Goal: Task Accomplishment & Management: Use online tool/utility

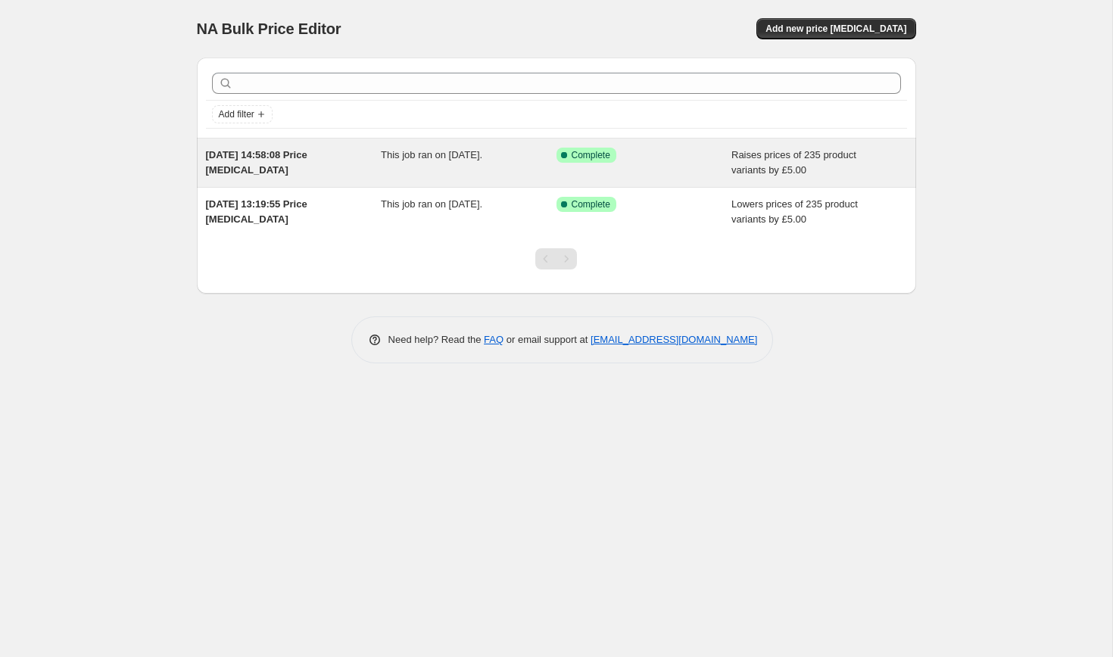
click at [308, 171] on div "[DATE] 14:58:08 Price [MEDICAL_DATA]" at bounding box center [294, 163] width 176 height 30
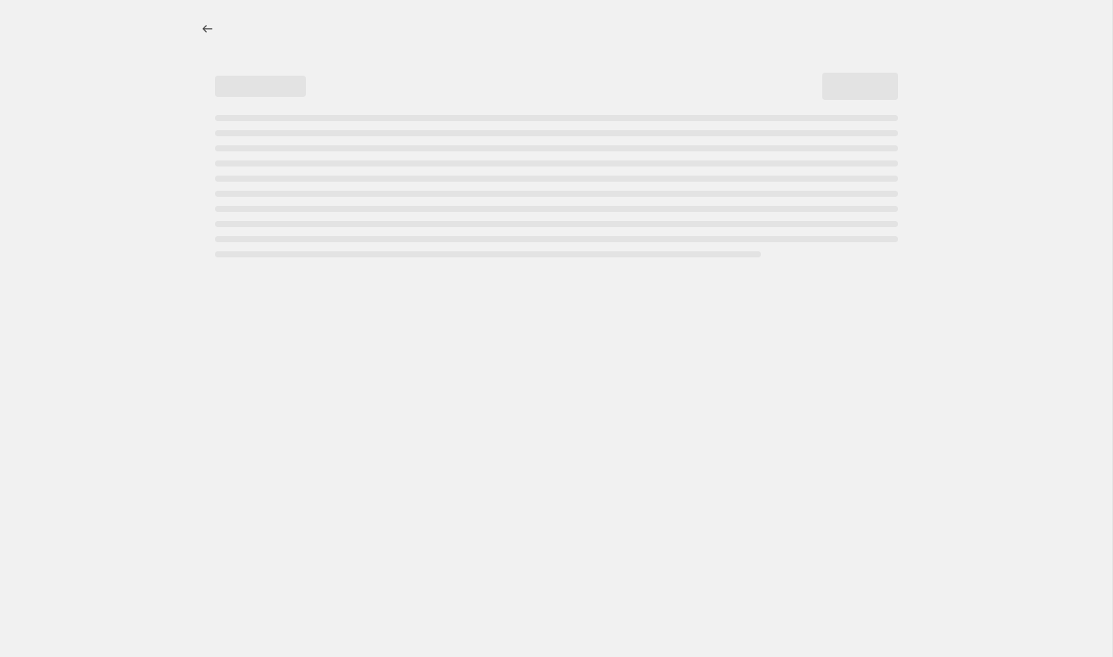
select select "by"
select select "no_change"
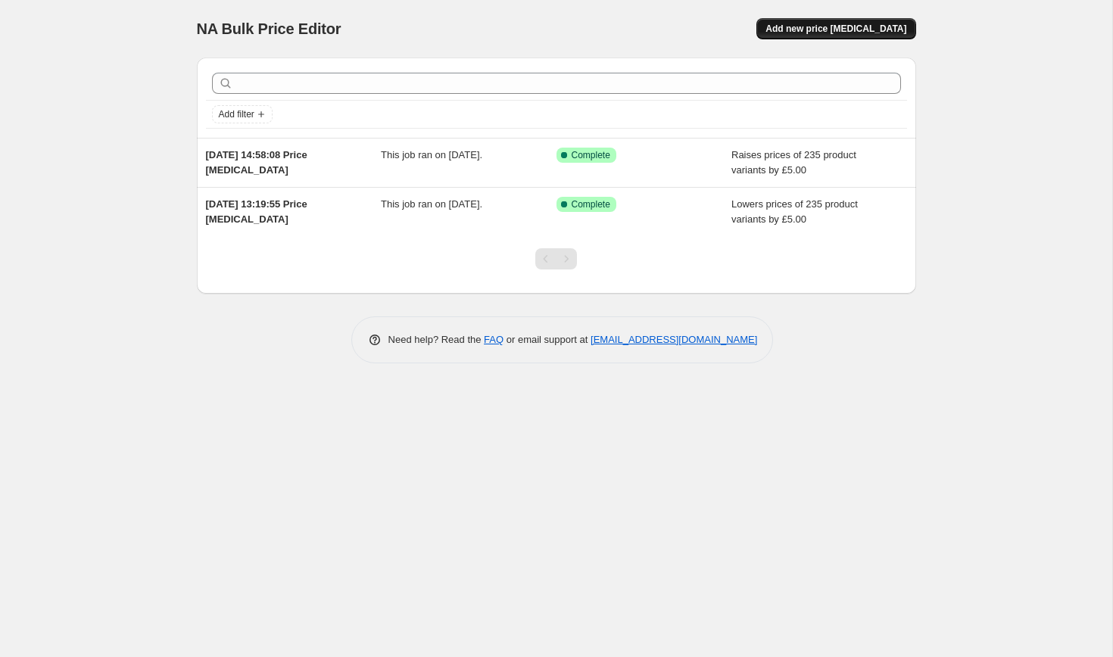
click at [806, 23] on span "Add new price [MEDICAL_DATA]" at bounding box center [835, 29] width 141 height 12
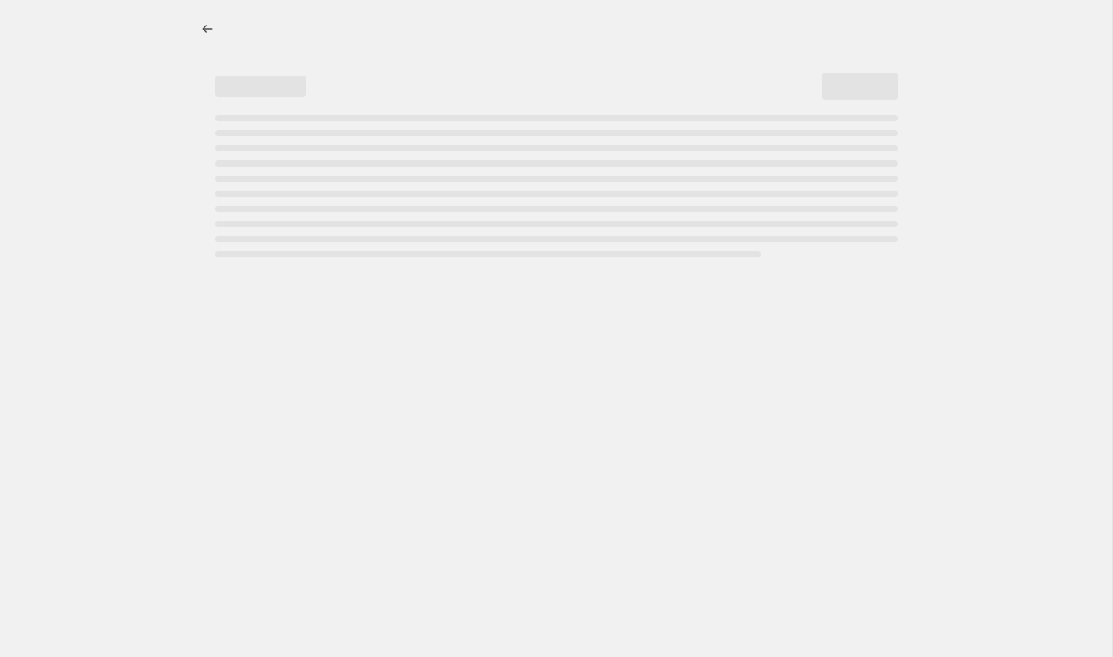
select select "percentage"
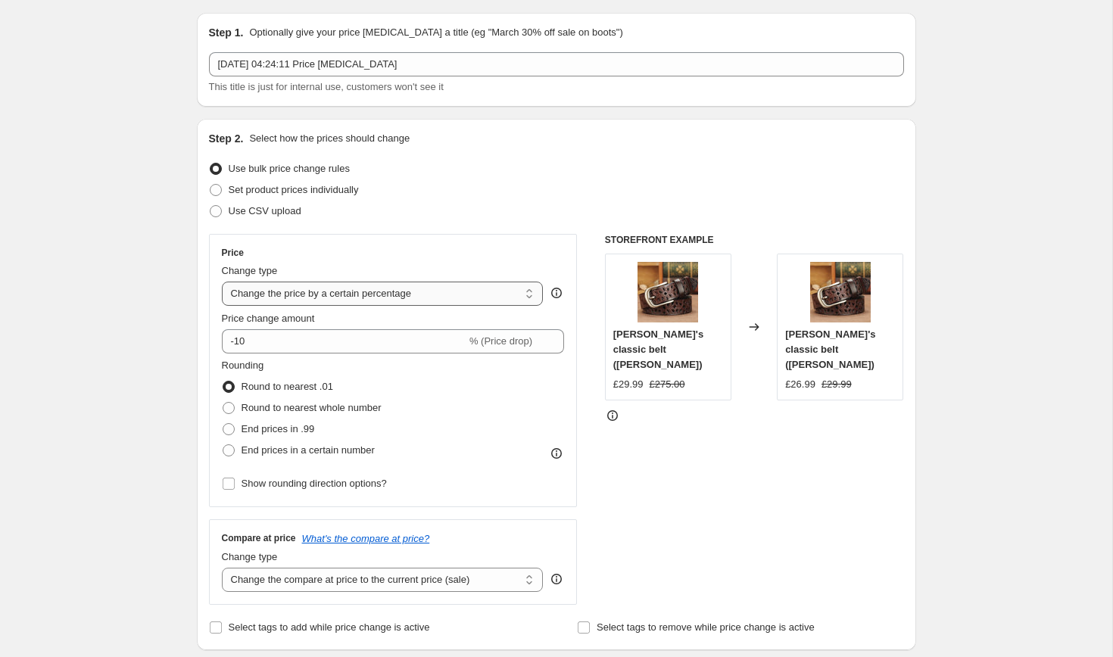
scroll to position [48, 0]
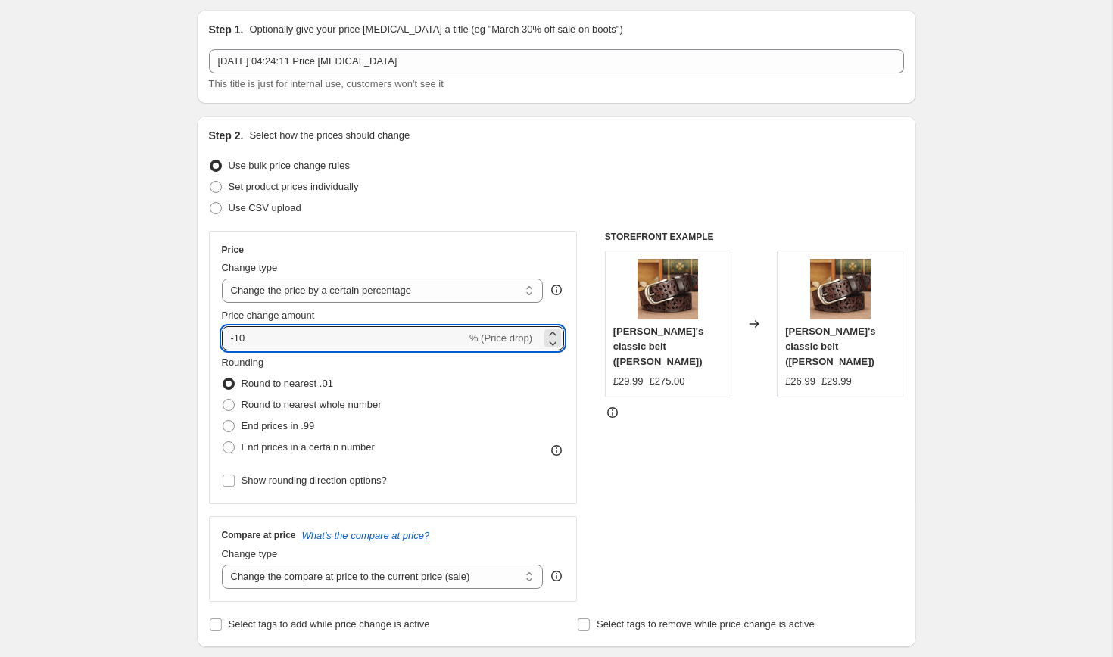
drag, startPoint x: 338, startPoint y: 339, endPoint x: 148, endPoint y: 339, distance: 190.0
type input "2"
type input "2.5"
type input "2"
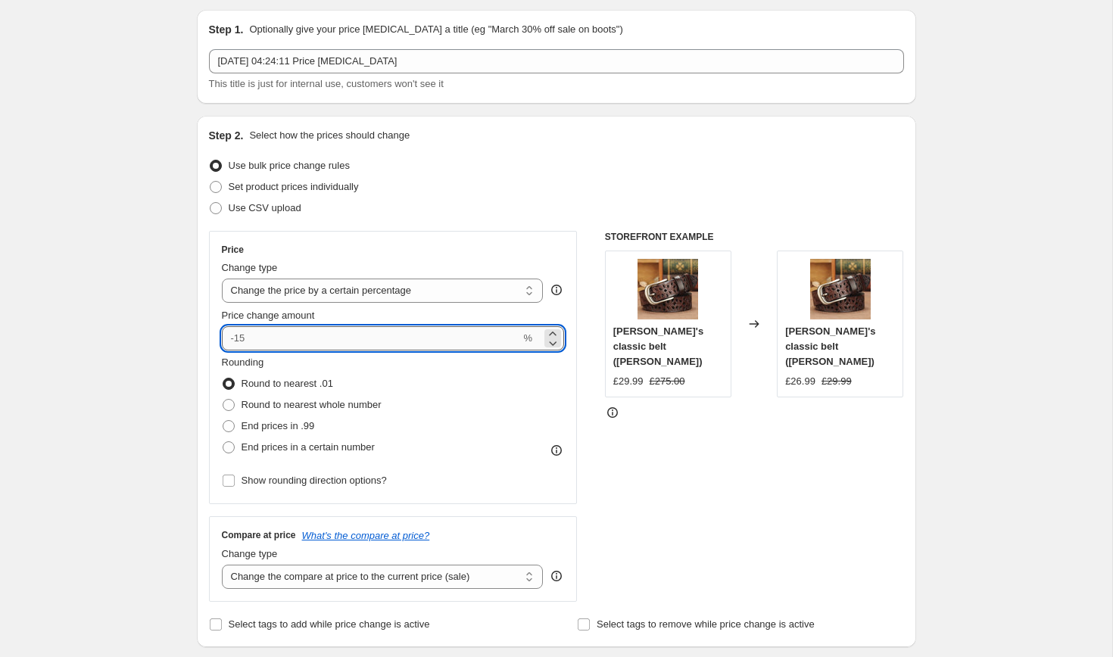
type input "3"
click at [470, 288] on select "Change the price to a certain amount Change the price by a certain amount Chang…" at bounding box center [383, 291] width 322 height 24
select select "by"
click at [222, 279] on select "Change the price to a certain amount Change the price by a certain amount Chang…" at bounding box center [383, 291] width 322 height 24
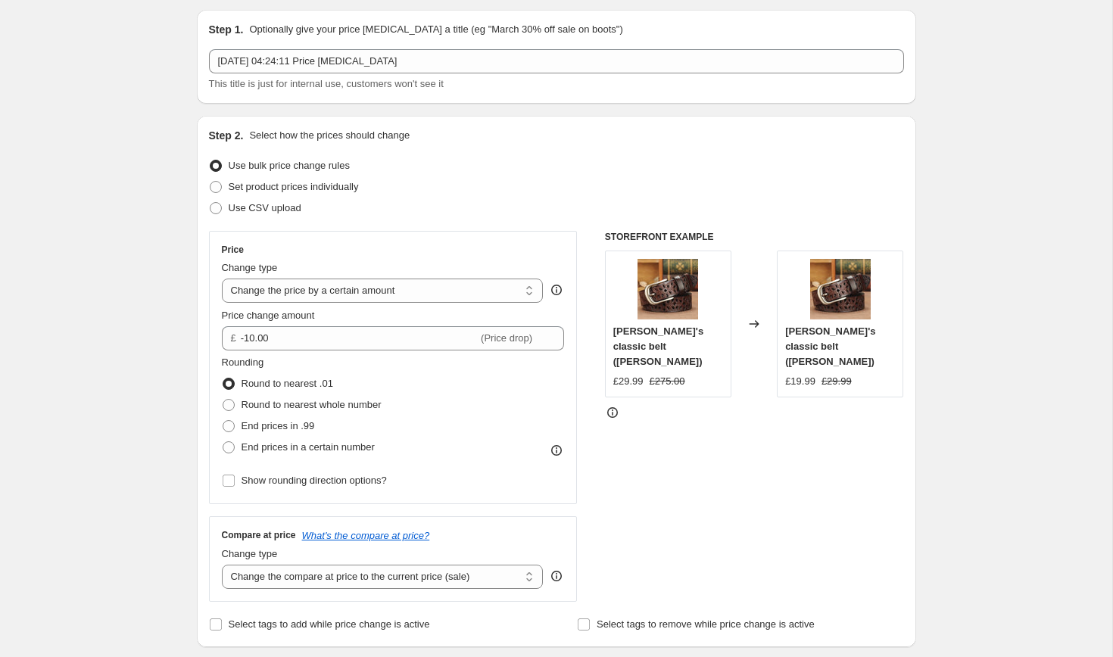
click at [205, 324] on div "Step 2. Select how the prices should change Use bulk price change rules Set pro…" at bounding box center [556, 381] width 719 height 531
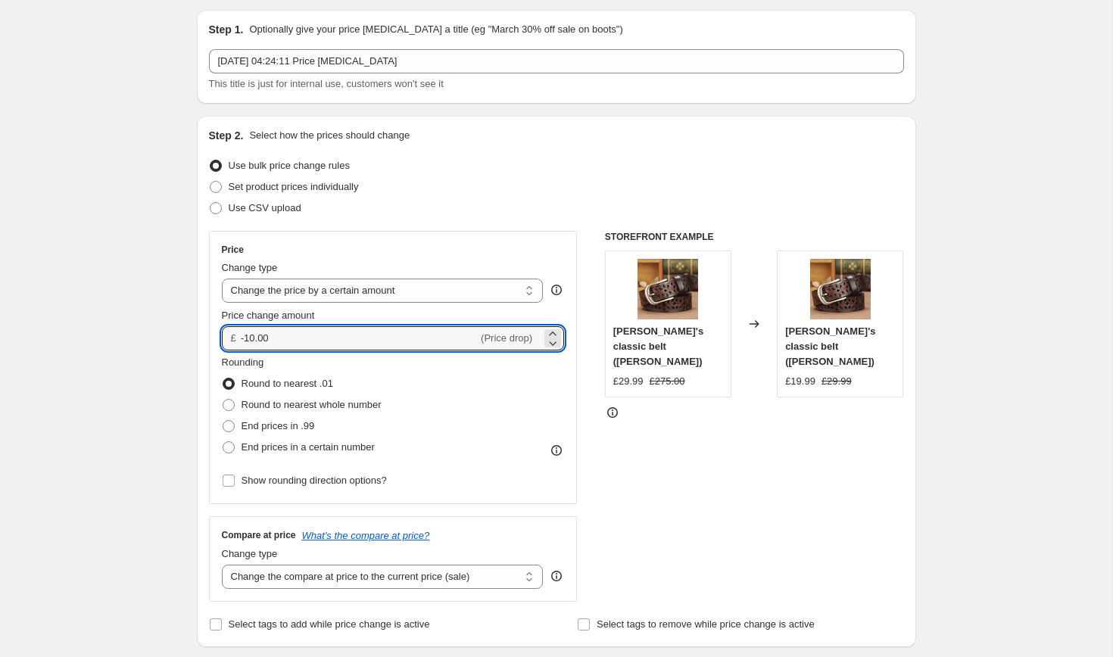
drag, startPoint x: 275, startPoint y: 338, endPoint x: 221, endPoint y: 336, distance: 53.8
click at [222, 338] on div "£ -10.00 (Price drop)" at bounding box center [393, 338] width 343 height 24
type input "3.00"
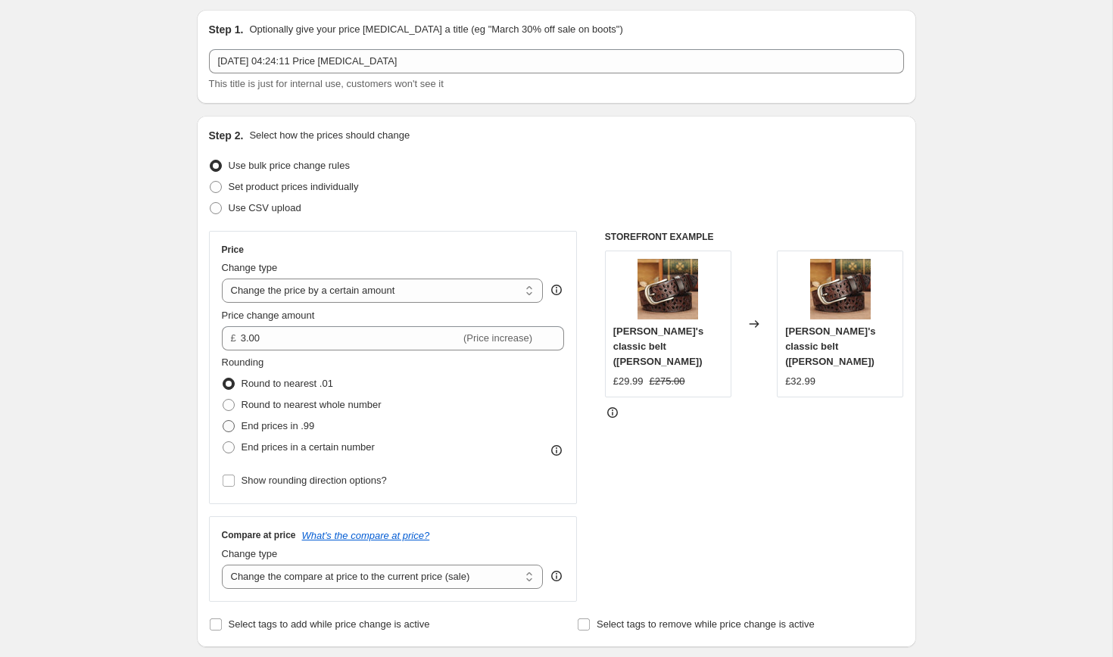
click at [248, 422] on span "End prices in .99" at bounding box center [277, 425] width 73 height 11
click at [223, 421] on input "End prices in .99" at bounding box center [223, 420] width 1 height 1
radio input "true"
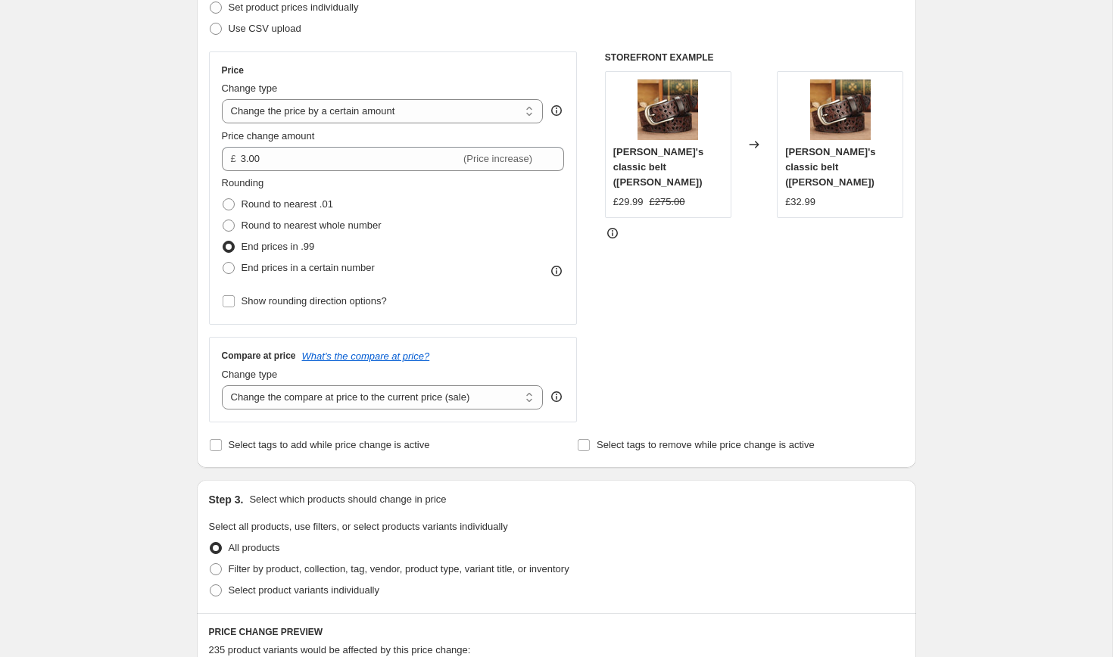
scroll to position [247, 0]
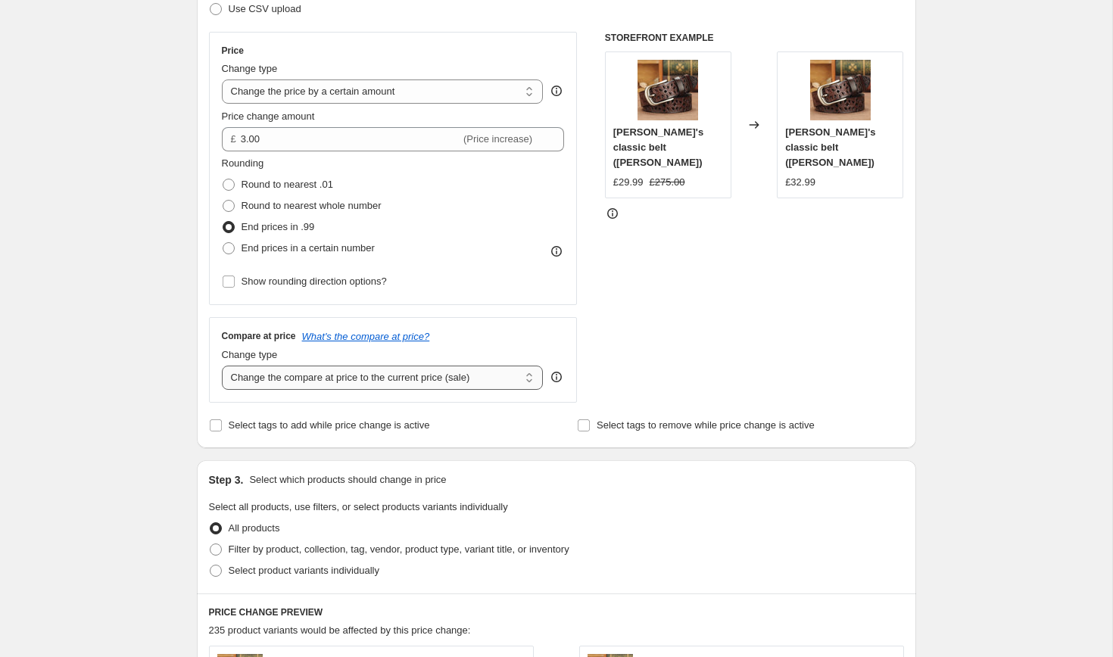
click at [288, 374] on select "Change the compare at price to the current price (sale) Change the compare at p…" at bounding box center [383, 378] width 322 height 24
select select "no_change"
click at [222, 366] on select "Change the compare at price to the current price (sale) Change the compare at p…" at bounding box center [383, 378] width 322 height 24
click at [175, 377] on div "Create new price [MEDICAL_DATA]. This page is ready Create new price [MEDICAL_D…" at bounding box center [556, 509] width 1112 height 1513
click at [472, 145] on span "(Price increase)" at bounding box center [497, 138] width 69 height 11
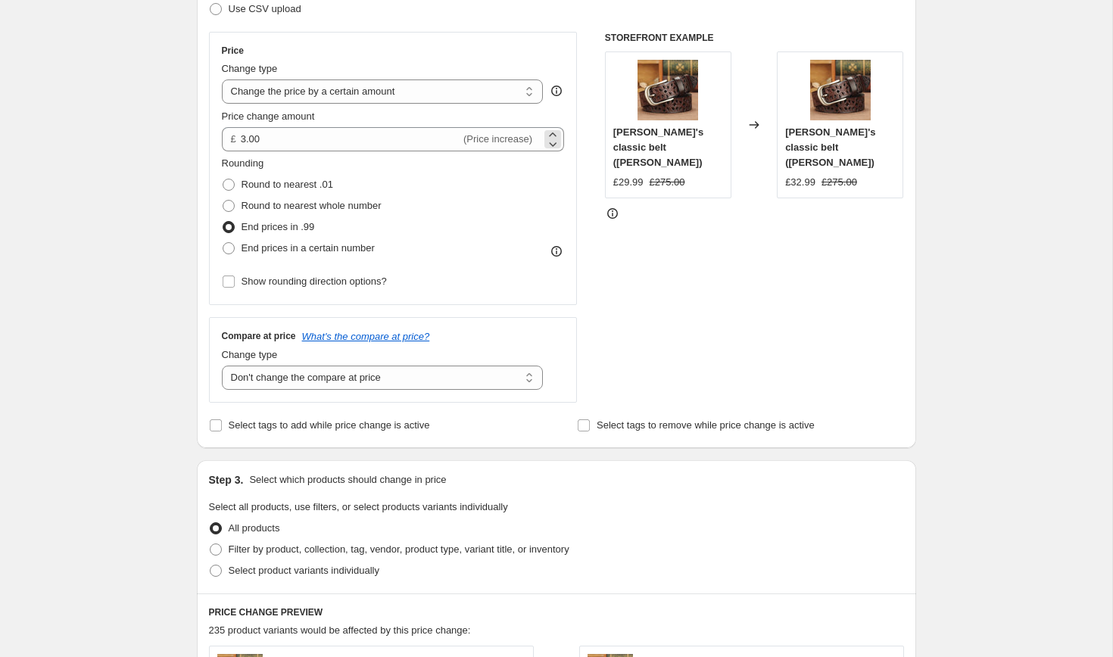
click at [521, 136] on span "(Price increase)" at bounding box center [497, 138] width 69 height 11
click at [441, 92] on select "Change the price to a certain amount Change the price by a certain amount Chang…" at bounding box center [383, 91] width 322 height 24
click at [222, 79] on select "Change the price to a certain amount Change the price by a certain amount Chang…" at bounding box center [383, 91] width 322 height 24
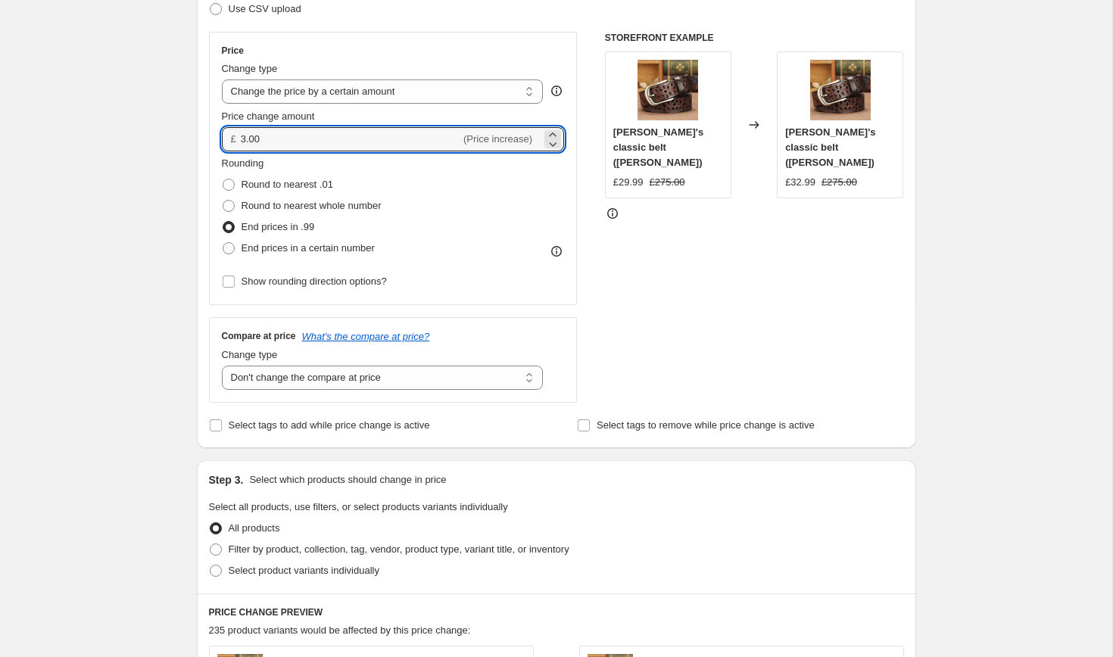
drag, startPoint x: 294, startPoint y: 136, endPoint x: 204, endPoint y: 136, distance: 90.1
click at [204, 136] on div "Step 2. Select how the prices should change Use bulk price change rules Set pro…" at bounding box center [556, 182] width 719 height 531
type input "-3.00"
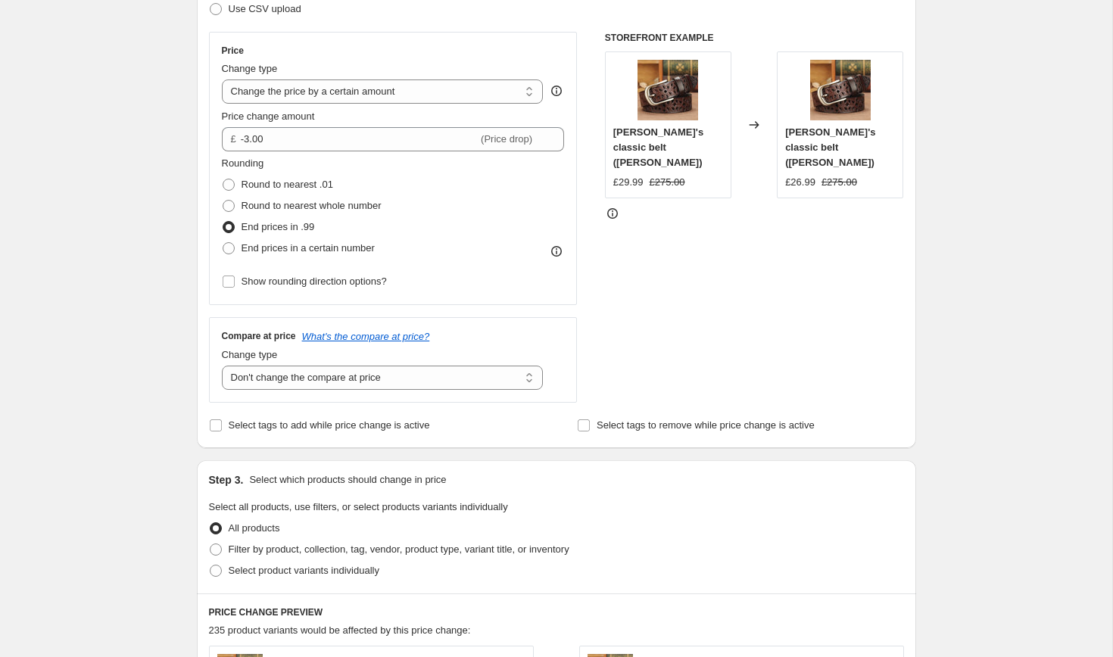
click at [123, 161] on div "Create new price [MEDICAL_DATA]. This page is ready Create new price [MEDICAL_D…" at bounding box center [556, 509] width 1112 height 1513
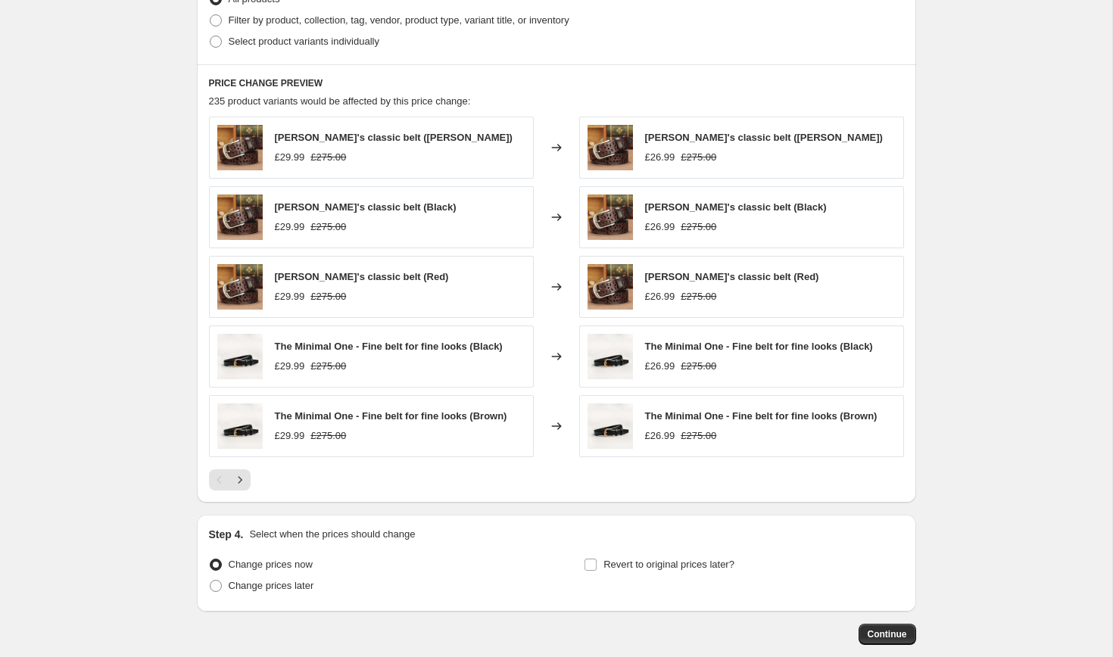
scroll to position [856, 0]
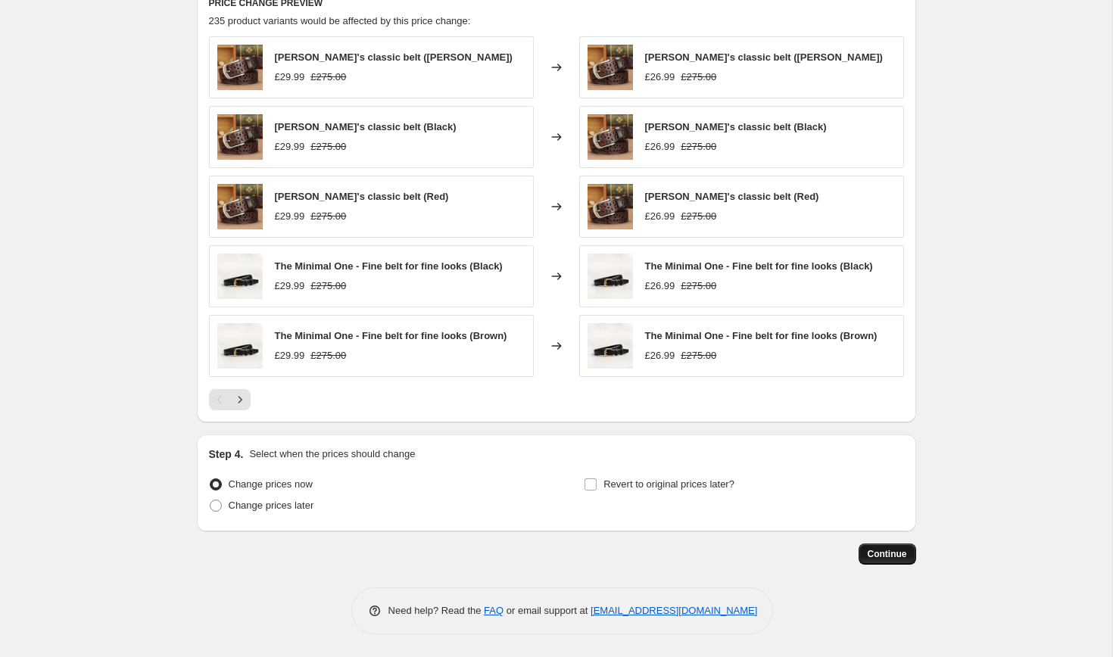
click at [874, 553] on span "Continue" at bounding box center [887, 554] width 39 height 12
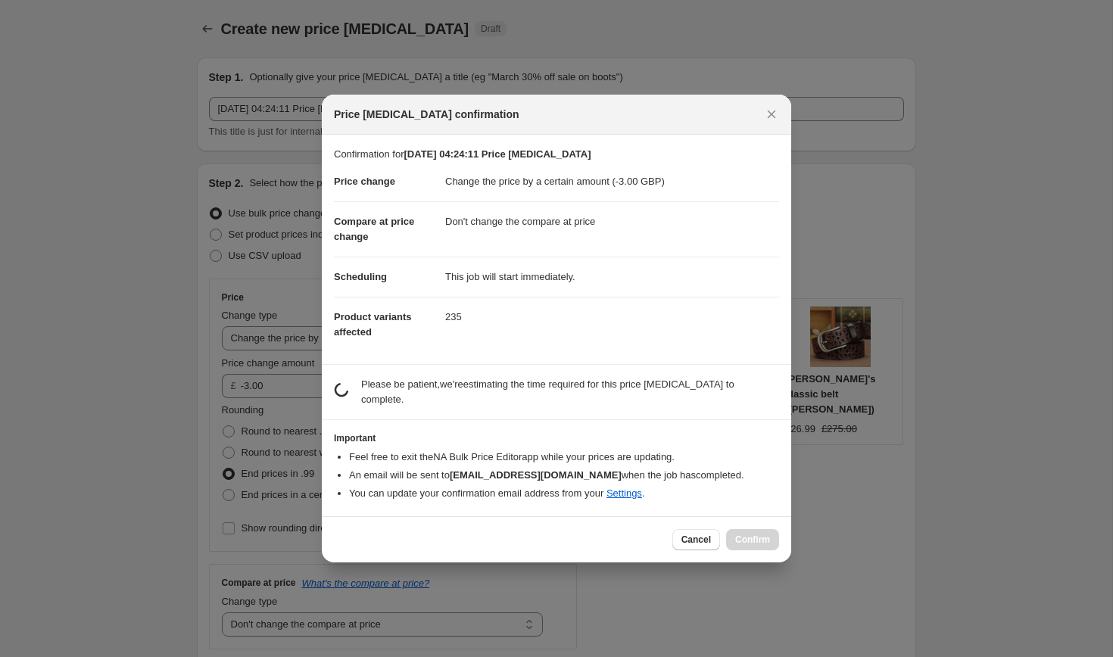
scroll to position [0, 0]
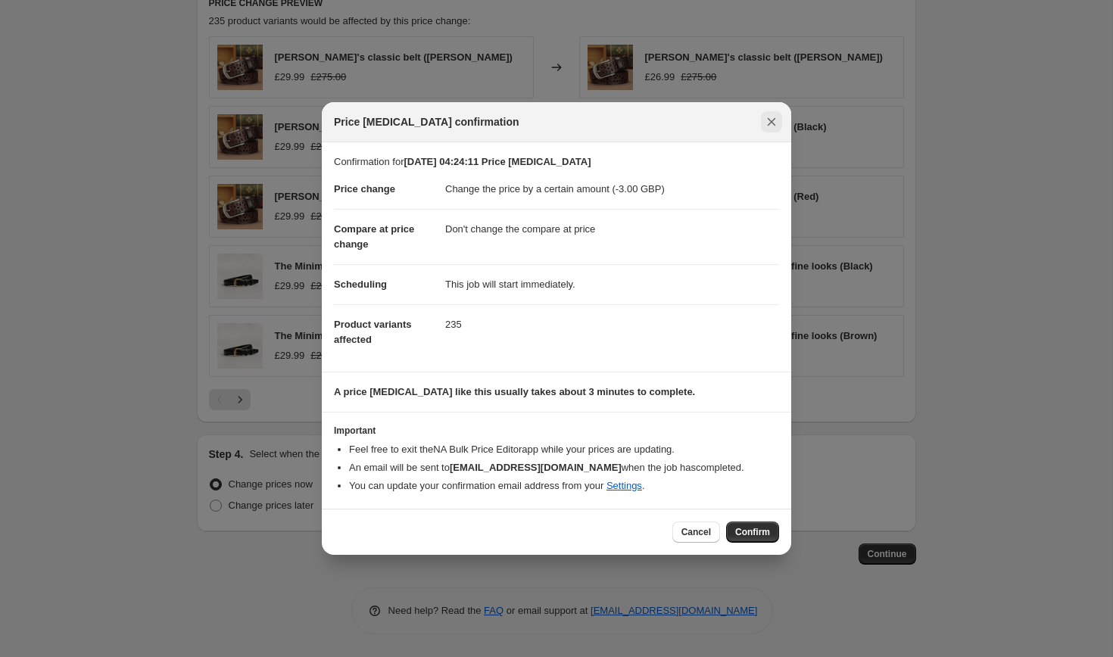
click at [781, 120] on button "Close" at bounding box center [771, 121] width 21 height 21
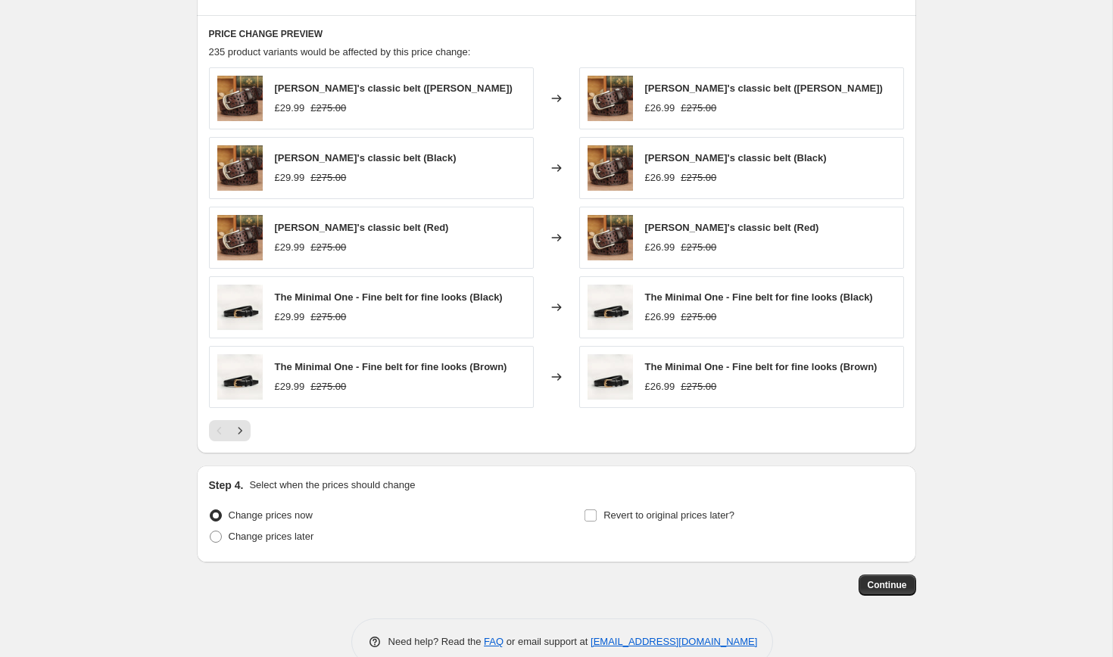
scroll to position [856, 0]
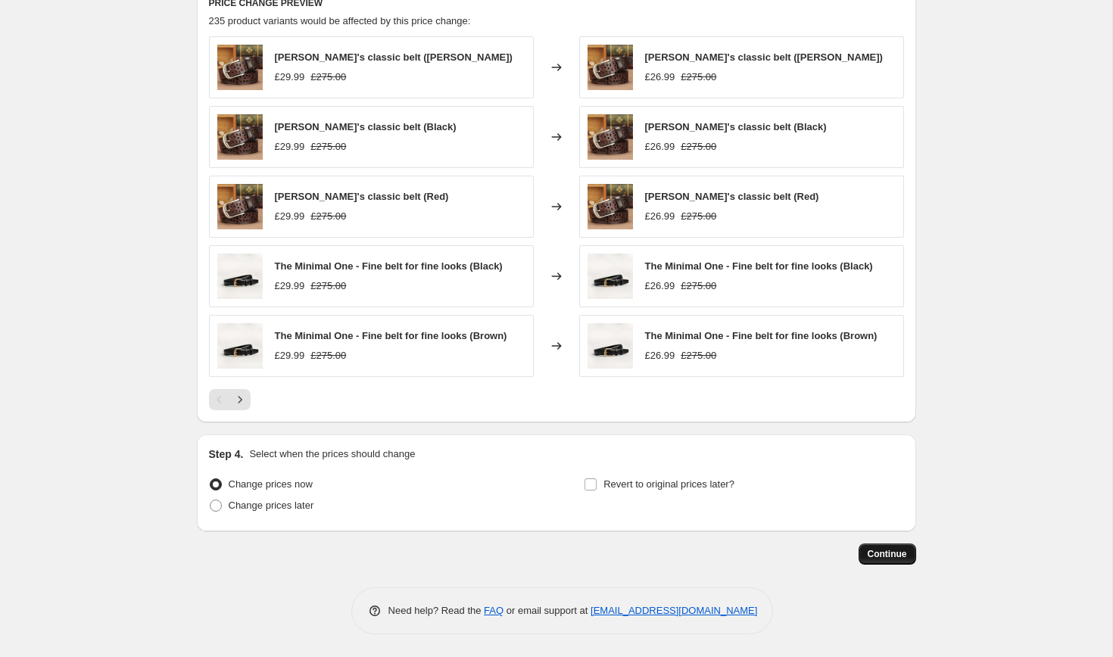
click at [871, 549] on span "Continue" at bounding box center [887, 554] width 39 height 12
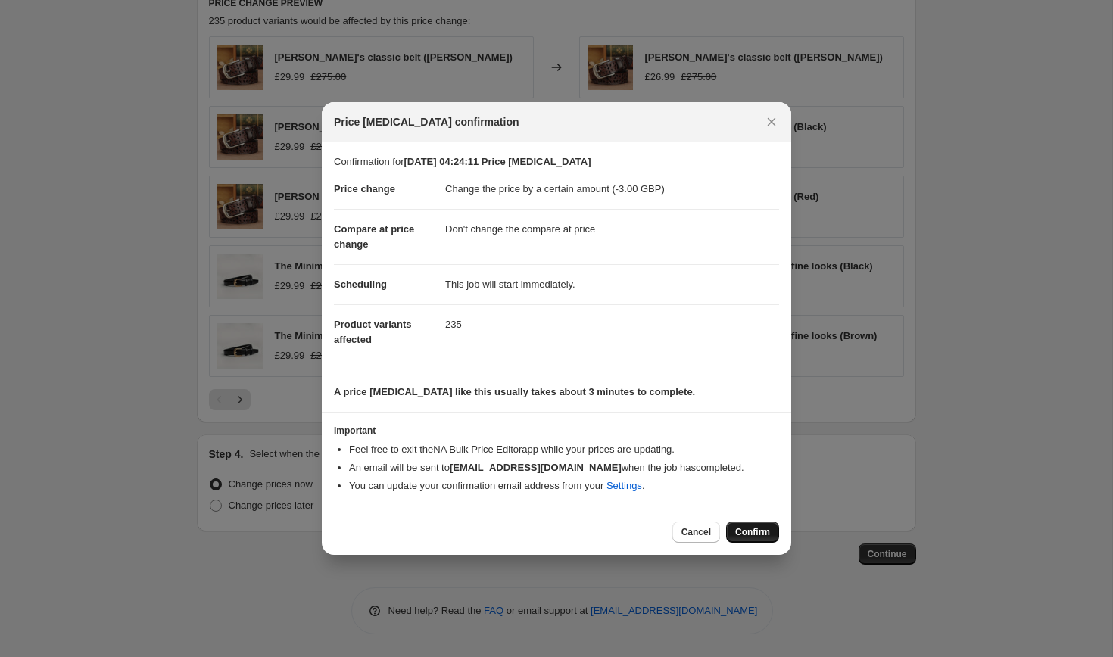
click at [747, 526] on span "Confirm" at bounding box center [752, 532] width 35 height 12
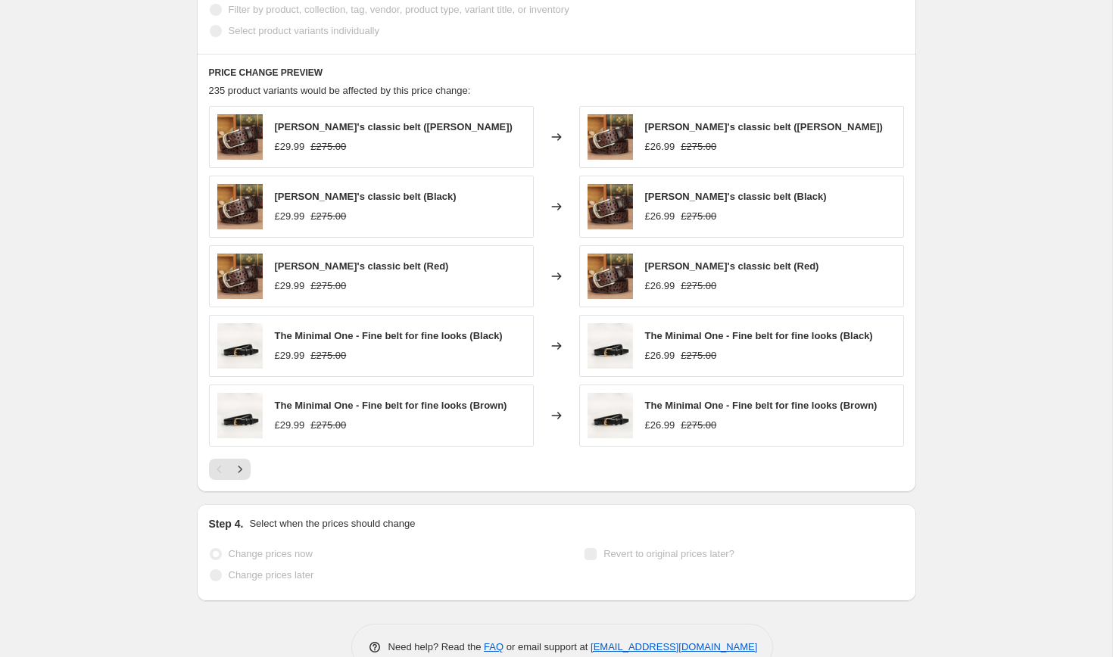
scroll to position [896, 0]
select select "by"
select select "no_change"
